Goal: Check status: Check status

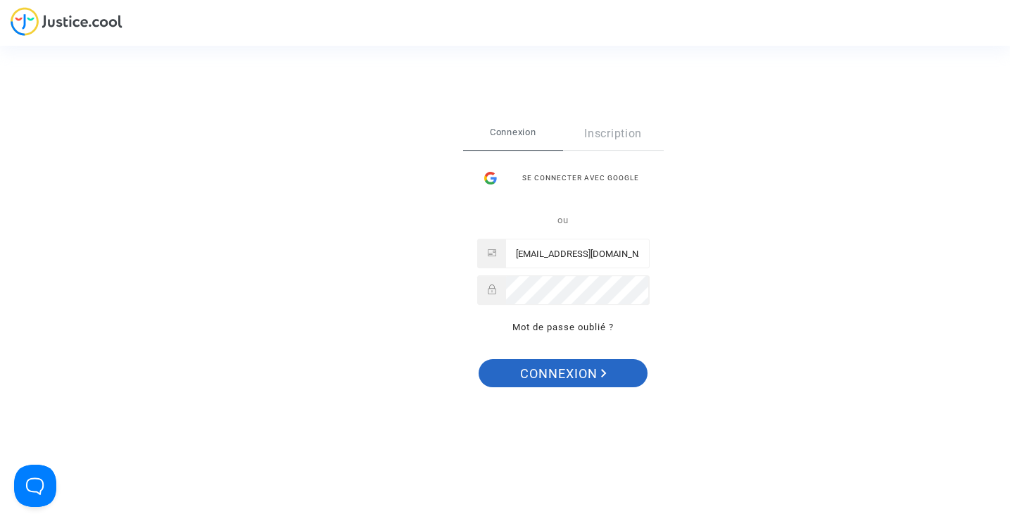
click at [547, 377] on span "Connexion" at bounding box center [563, 374] width 87 height 30
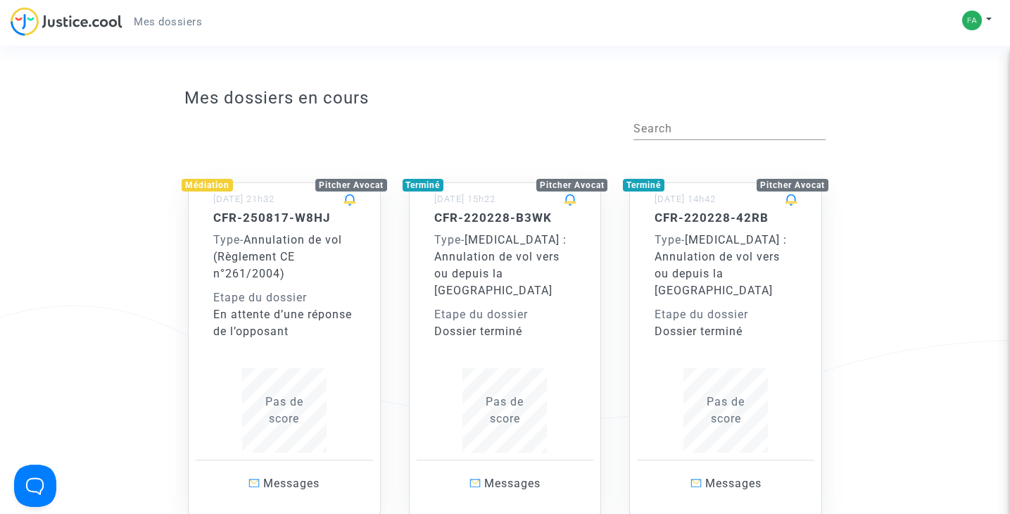
click at [310, 270] on div "Type - Annulation de vol (Règlement CE n°261/2004)" at bounding box center [284, 257] width 142 height 51
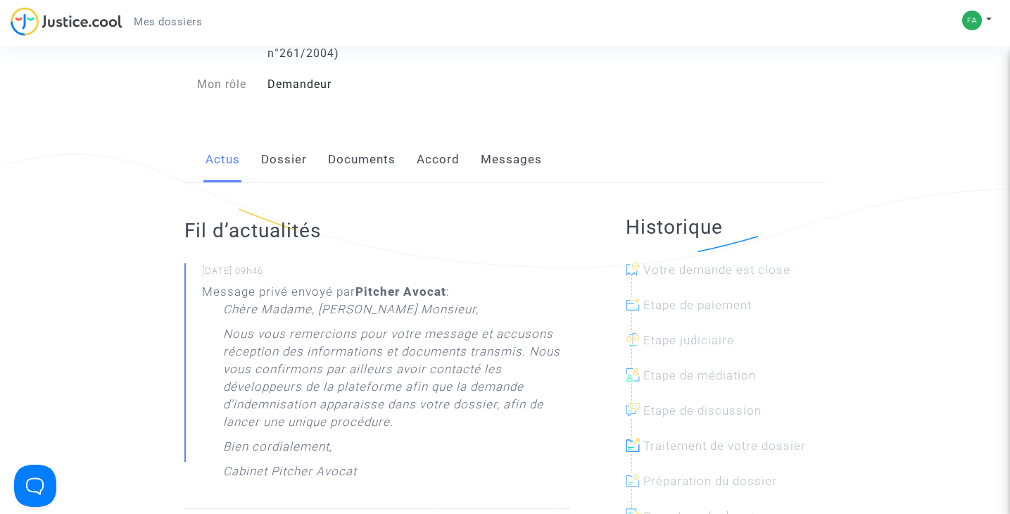
scroll to position [186, 0]
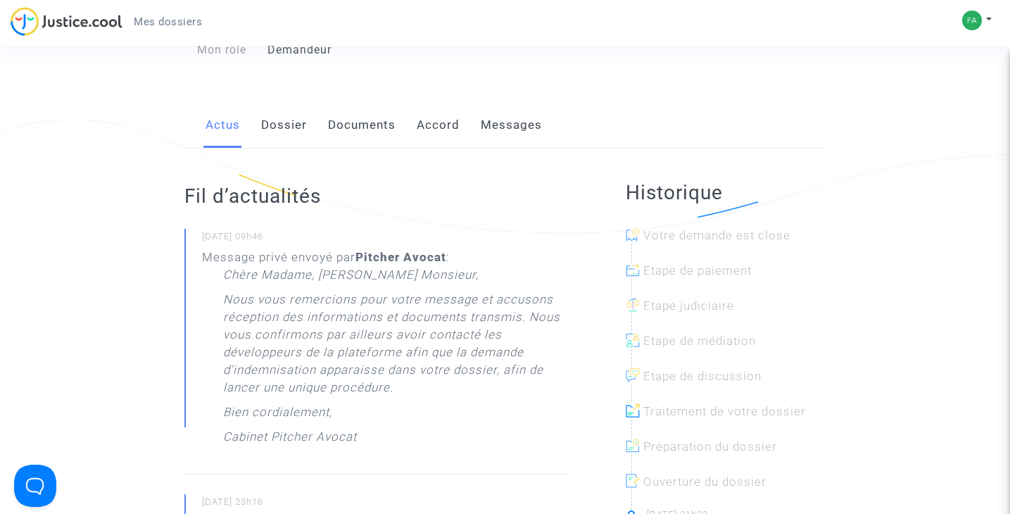
click at [279, 133] on link "Dossier" at bounding box center [284, 125] width 46 height 46
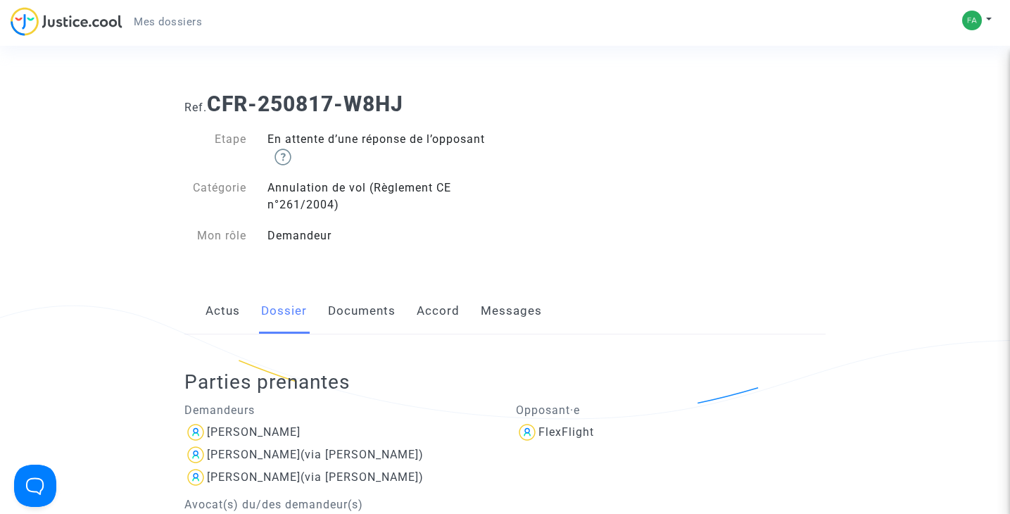
click at [340, 311] on link "Documents" at bounding box center [362, 311] width 68 height 46
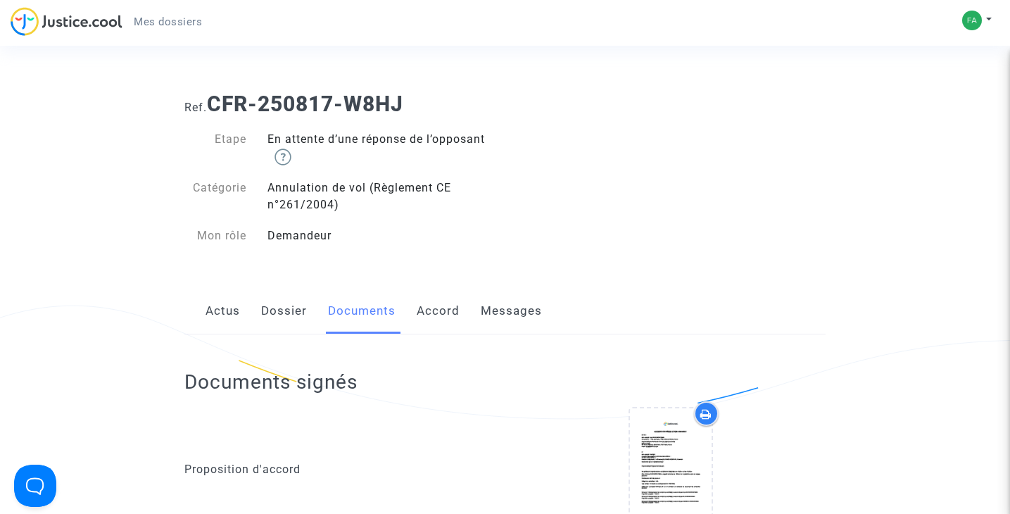
click at [436, 311] on link "Accord" at bounding box center [438, 311] width 43 height 46
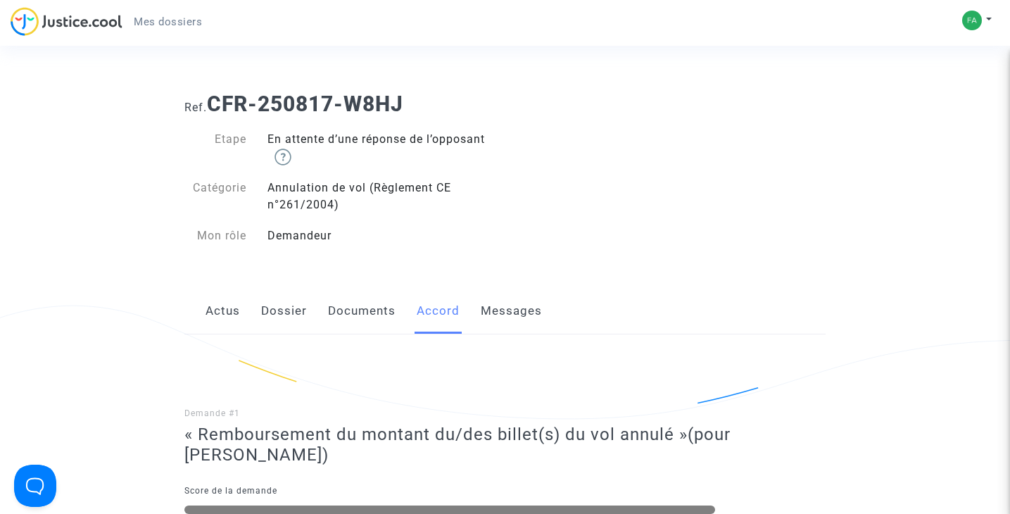
click at [513, 313] on link "Messages" at bounding box center [511, 311] width 61 height 46
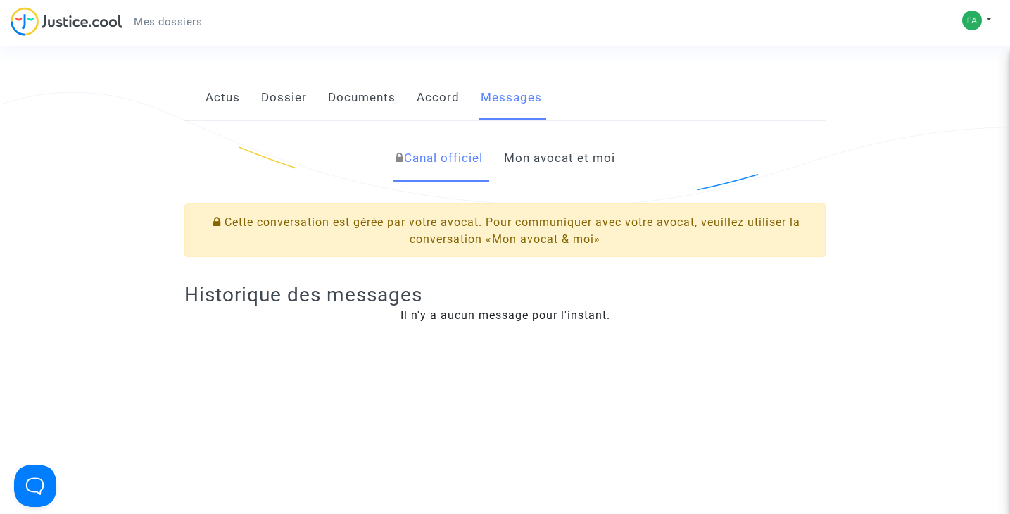
scroll to position [225, 0]
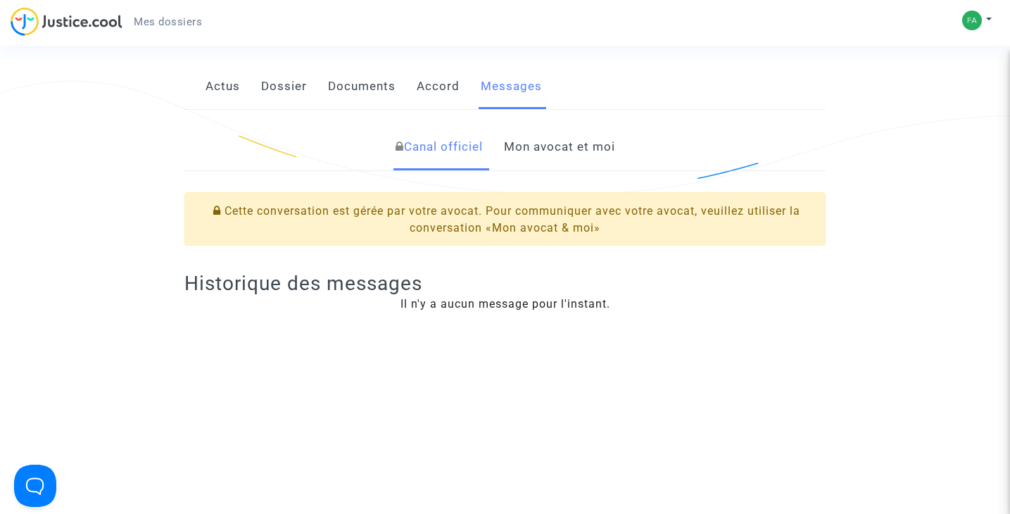
click at [554, 149] on link "Mon avocat et moi" at bounding box center [559, 147] width 111 height 46
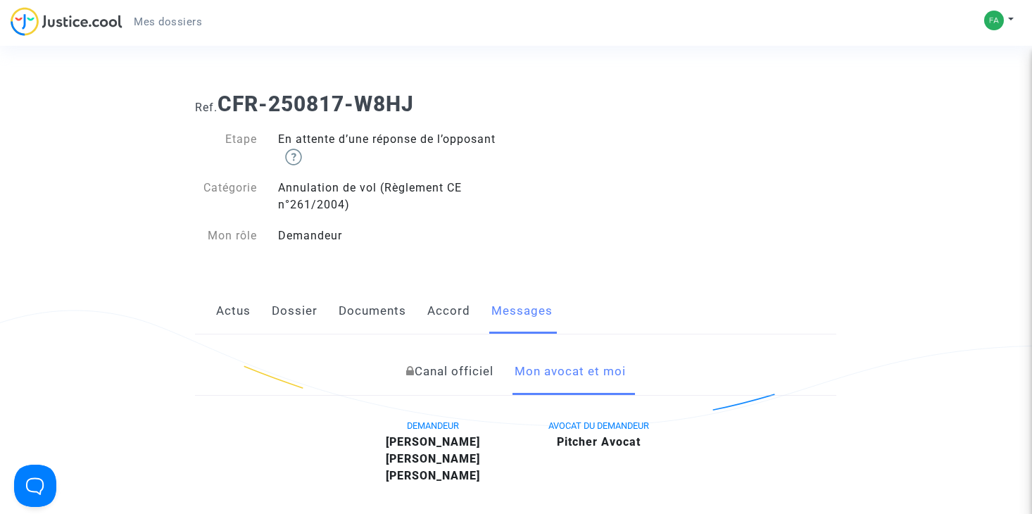
click at [181, 20] on span "Mes dossiers" at bounding box center [168, 21] width 68 height 13
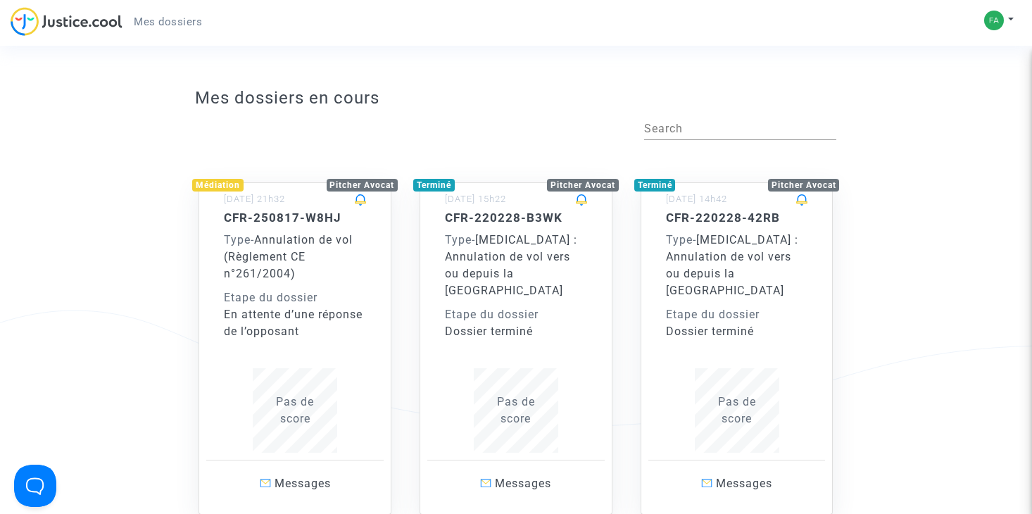
click at [244, 293] on div "Etape du dossier" at bounding box center [295, 297] width 142 height 17
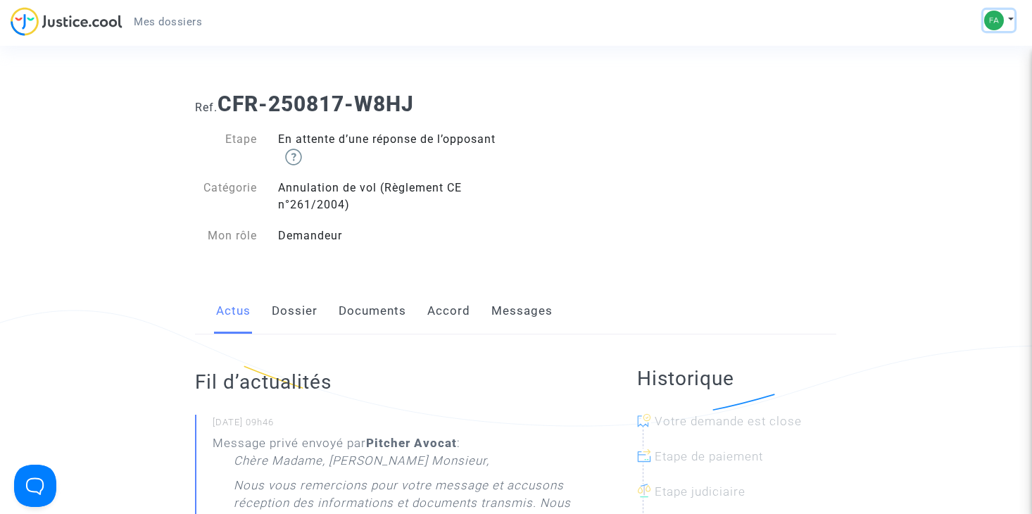
click at [1000, 10] on button at bounding box center [998, 20] width 31 height 21
click at [963, 95] on link "Déconnexion" at bounding box center [957, 95] width 111 height 23
